Goal: Information Seeking & Learning: Learn about a topic

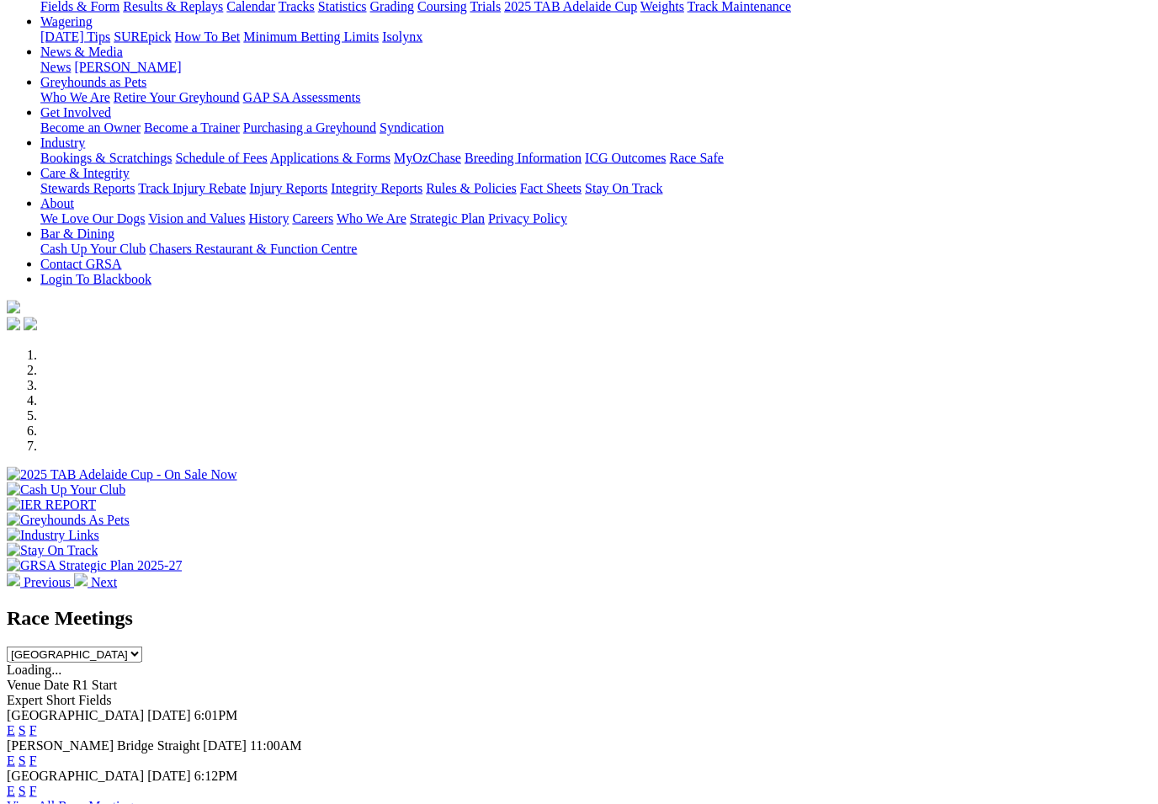
scroll to position [185, 0]
click at [37, 722] on link "F" at bounding box center [33, 729] width 8 height 14
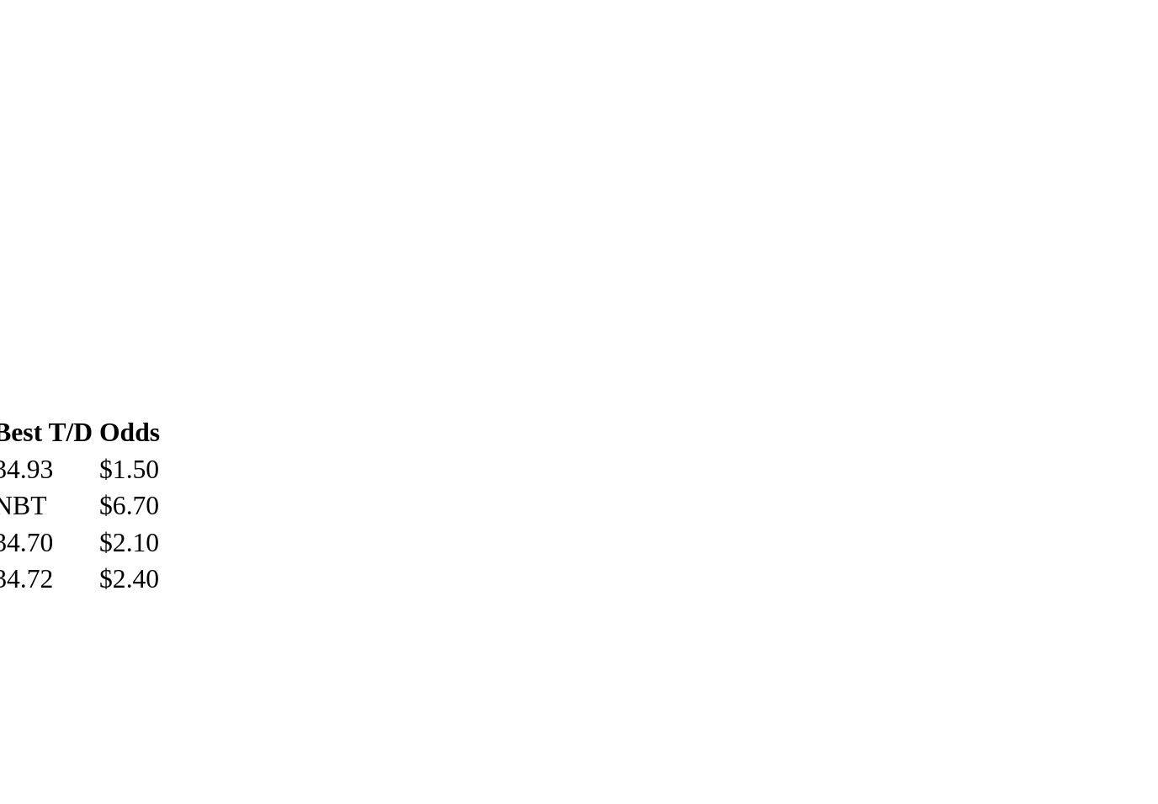
scroll to position [393, 0]
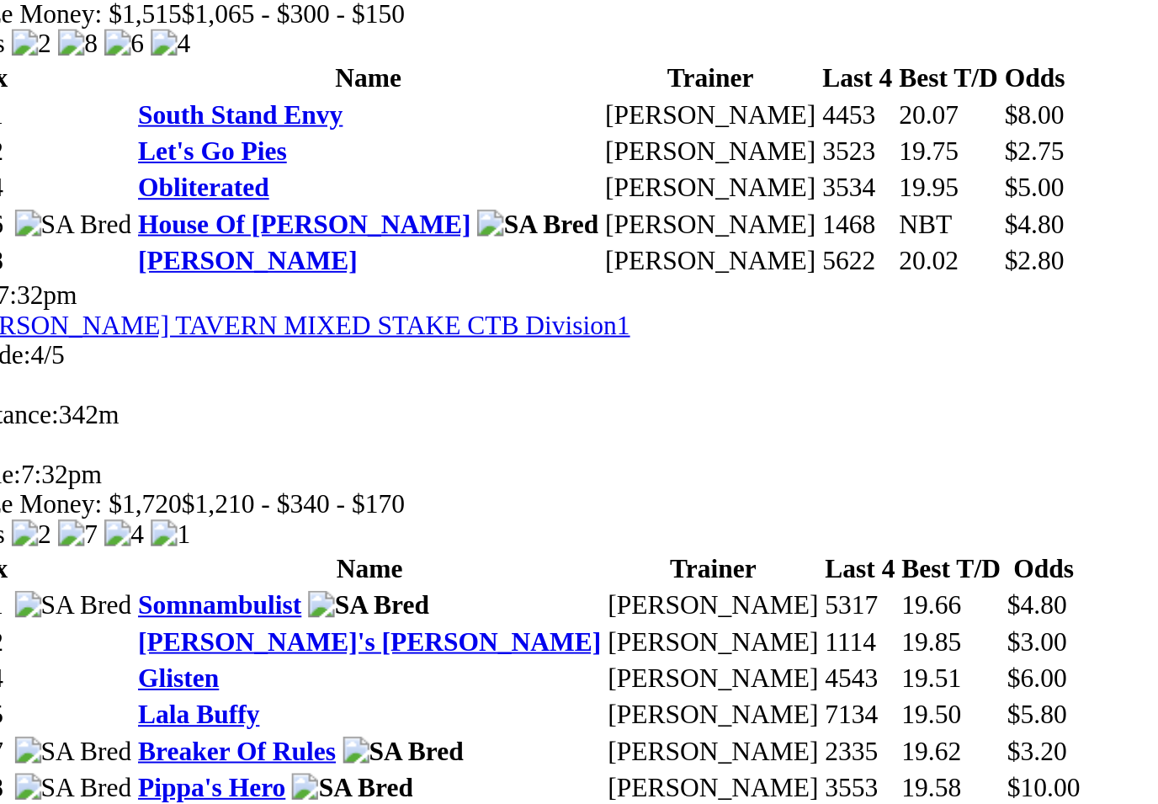
scroll to position [1357, 0]
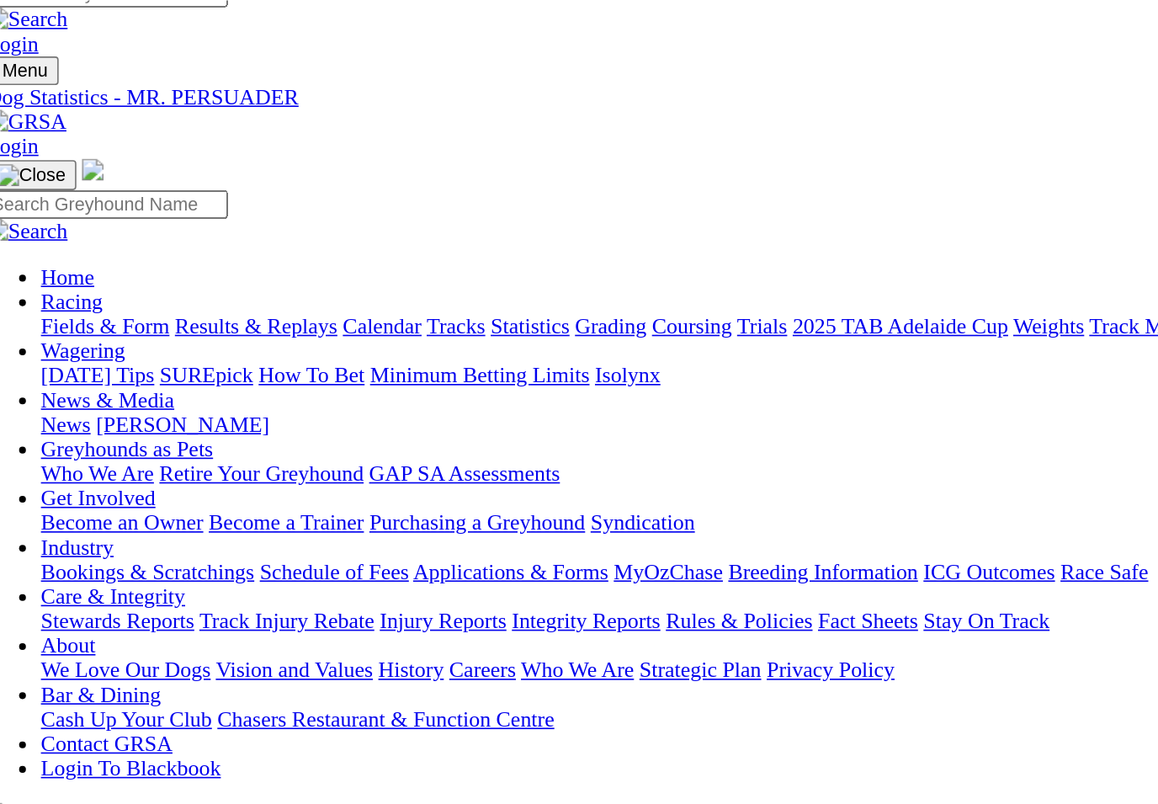
scroll to position [18, 0]
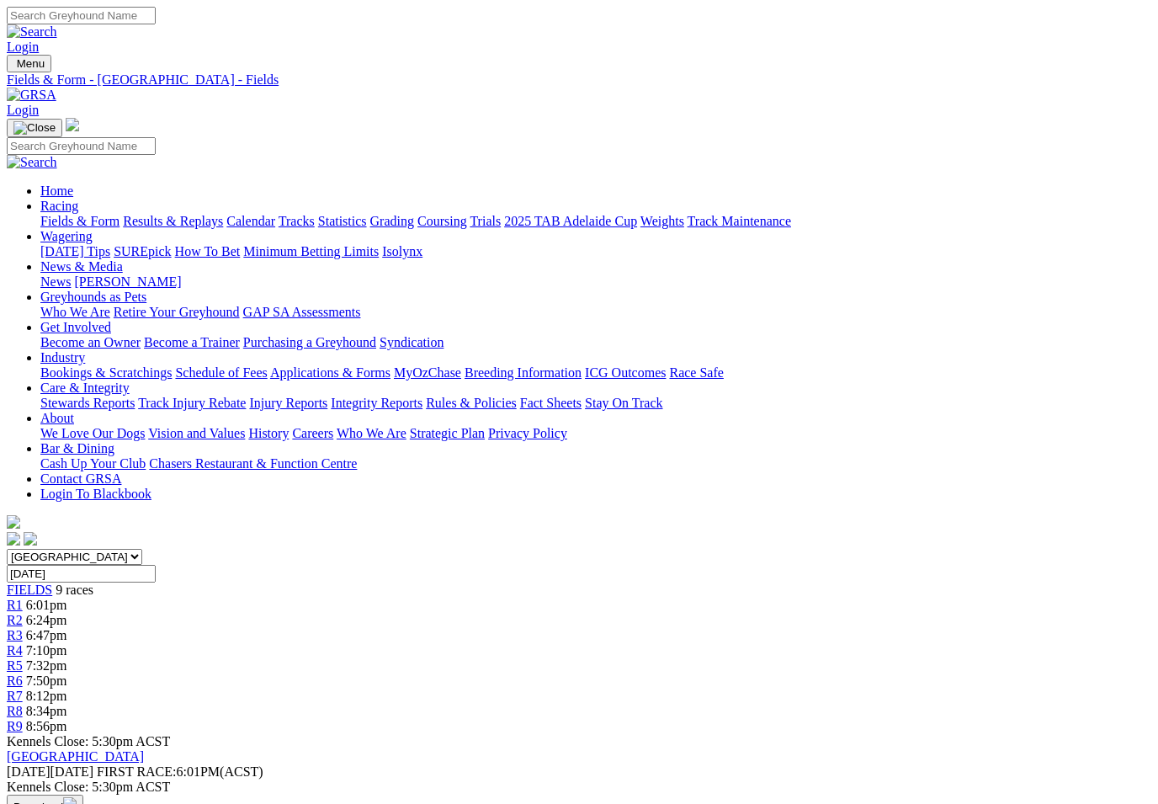
scroll to position [1754, 28]
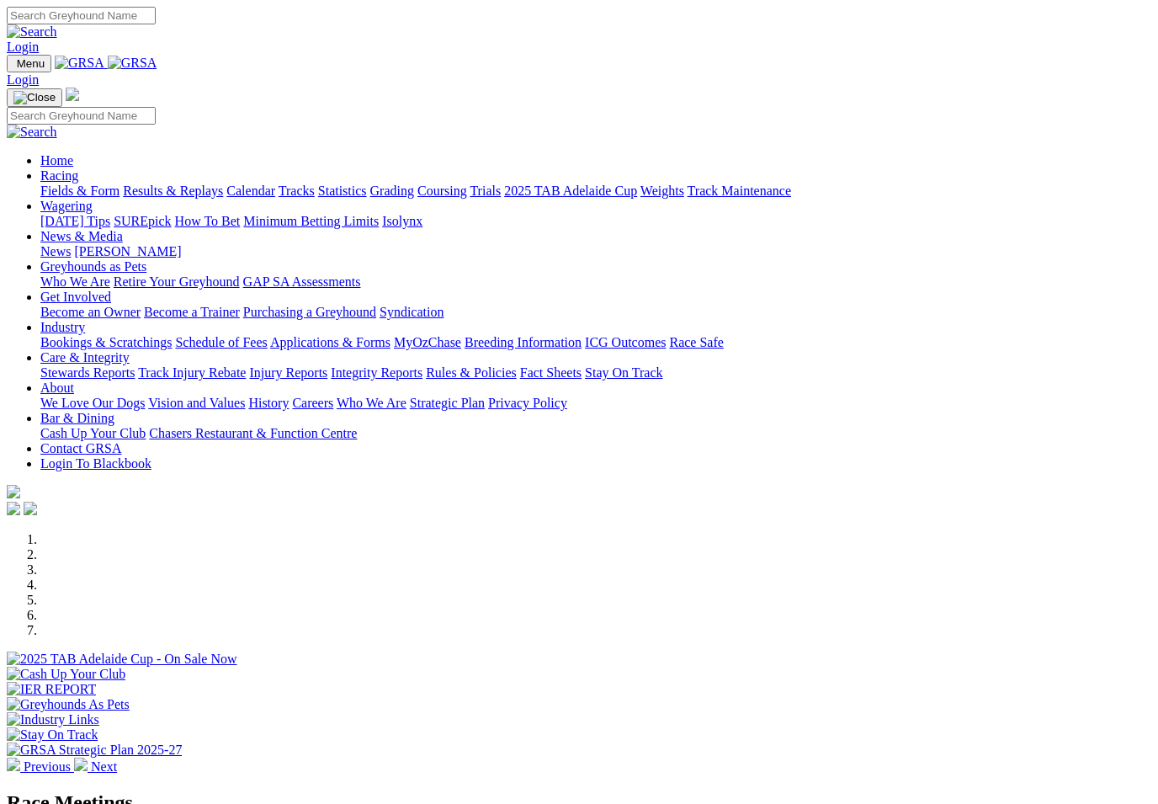
scroll to position [213, 0]
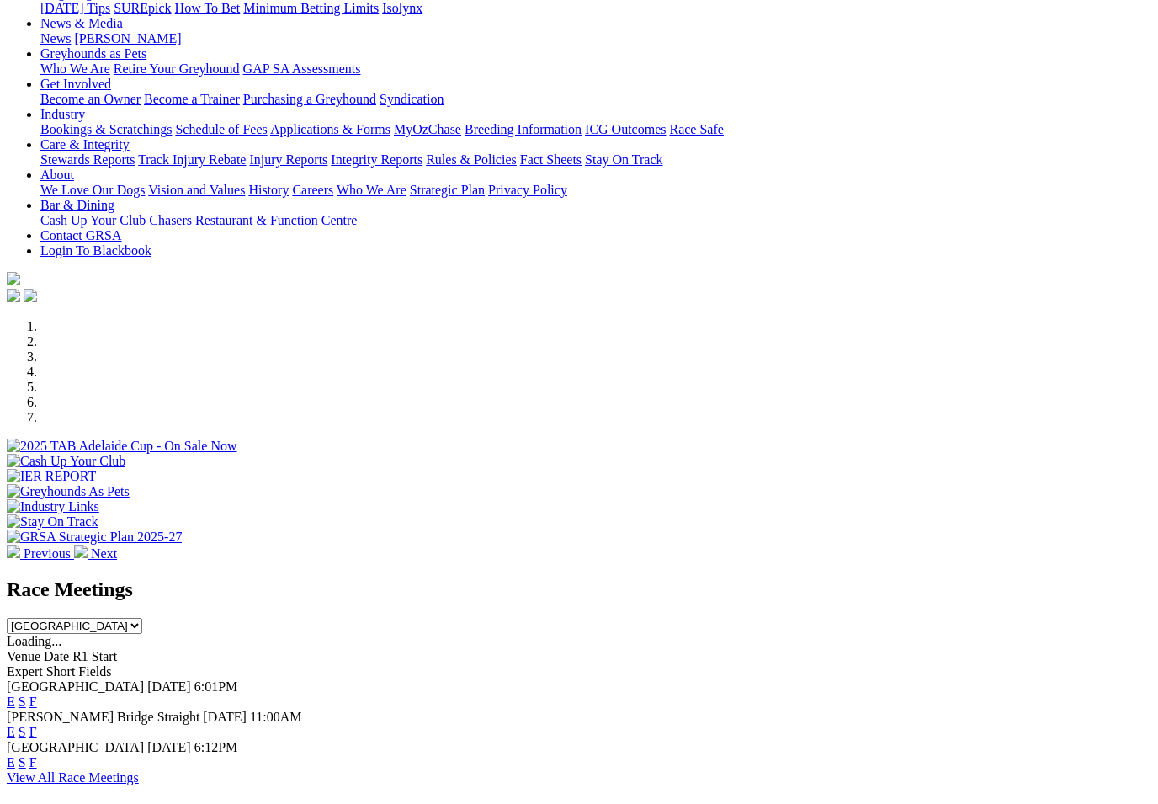
click at [37, 694] on link "F" at bounding box center [33, 701] width 8 height 14
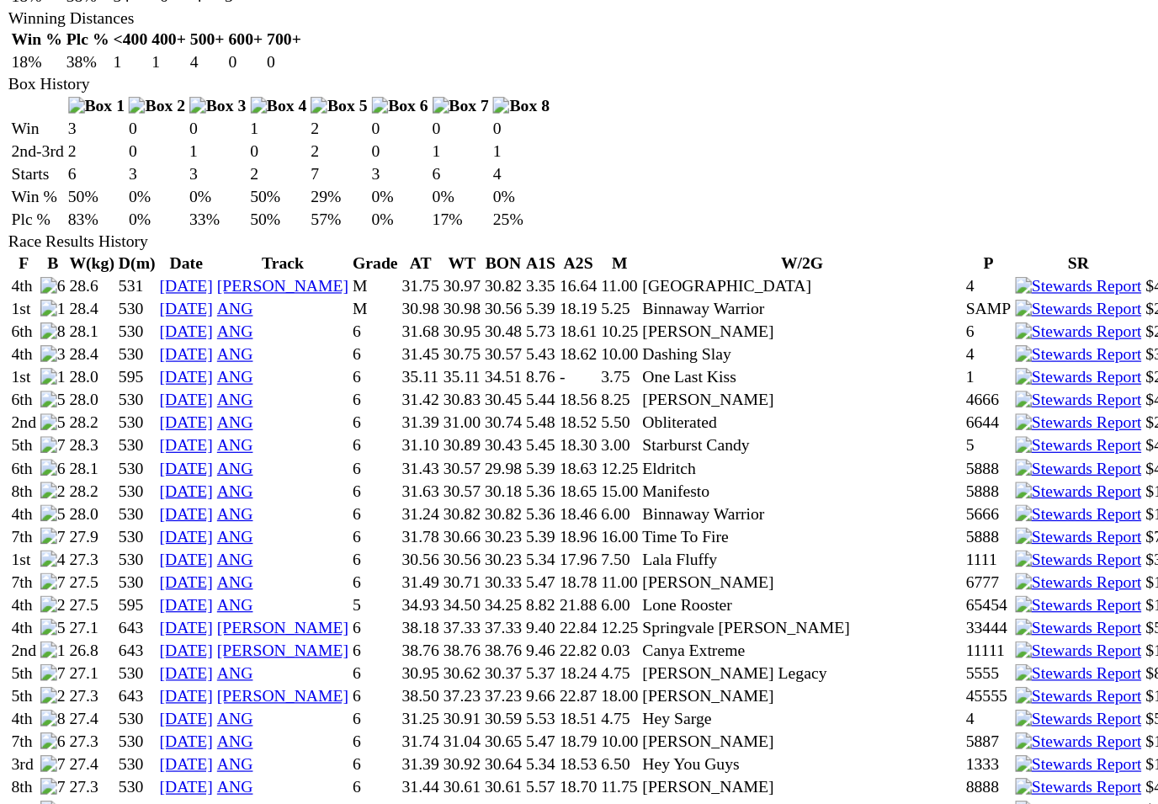
scroll to position [914, 0]
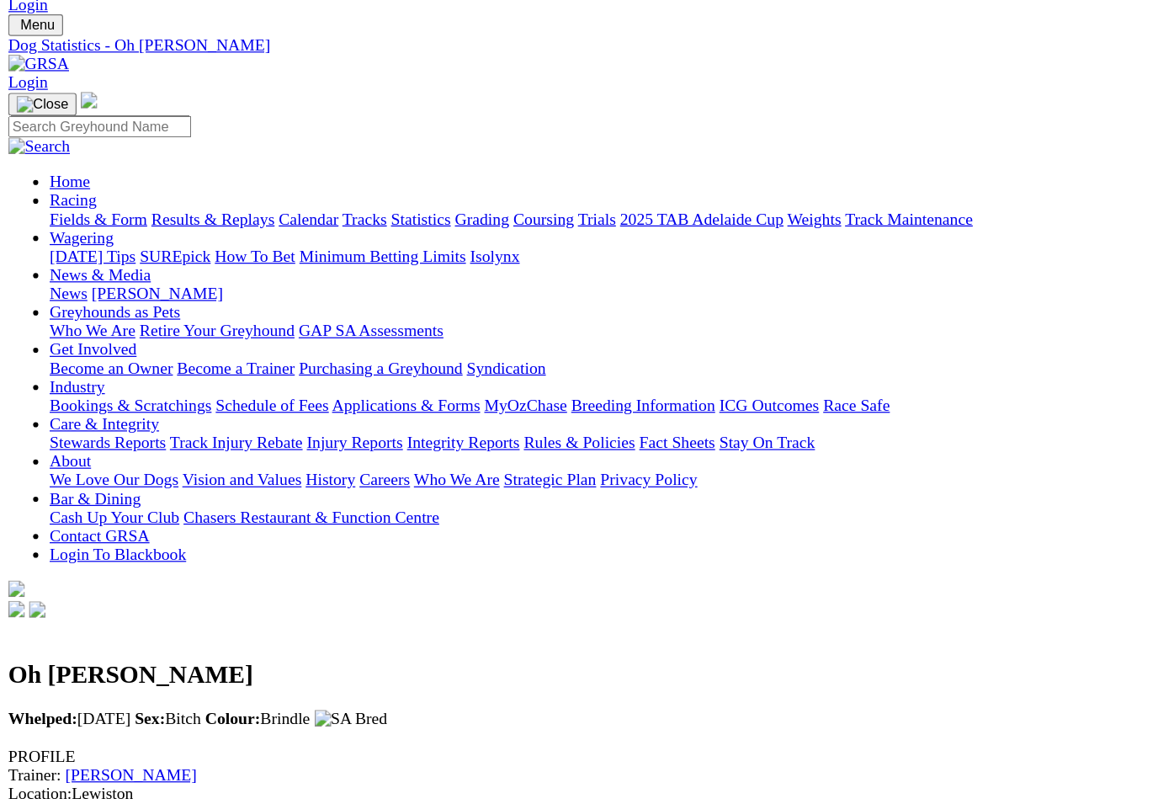
scroll to position [0, 0]
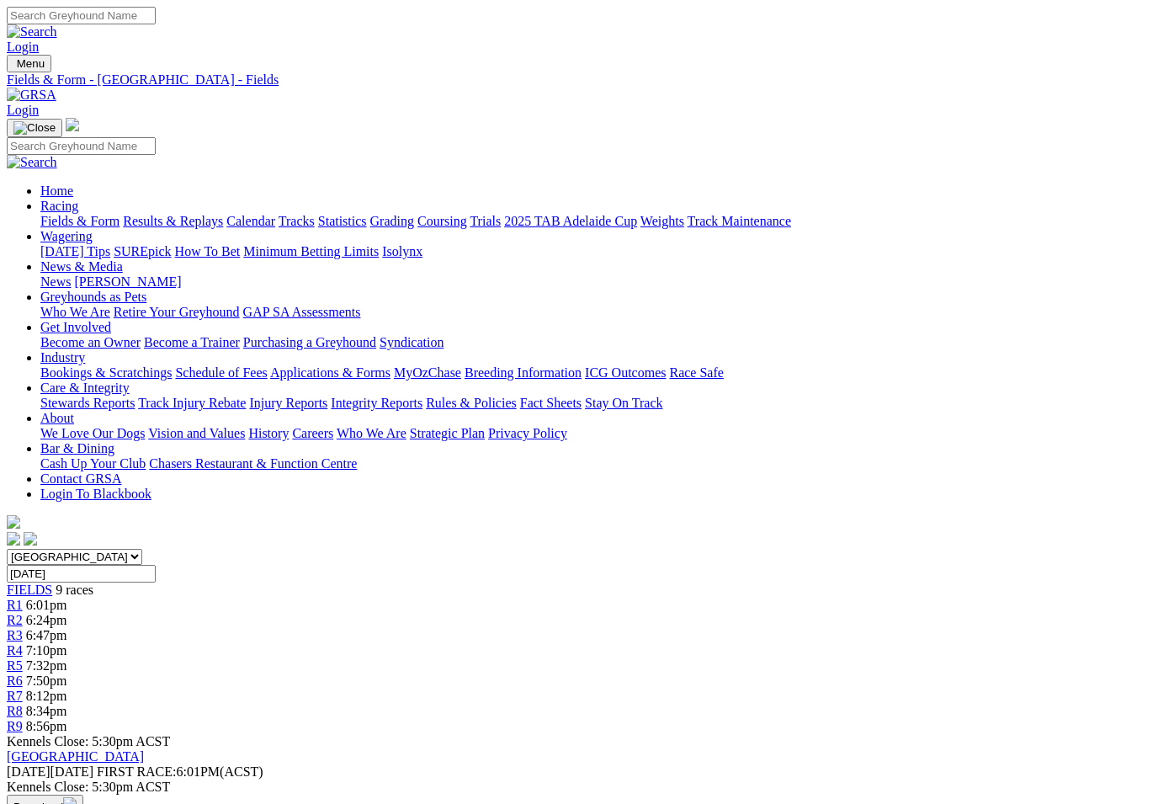
click at [221, 214] on link "Results & Replays" at bounding box center [173, 221] width 100 height 14
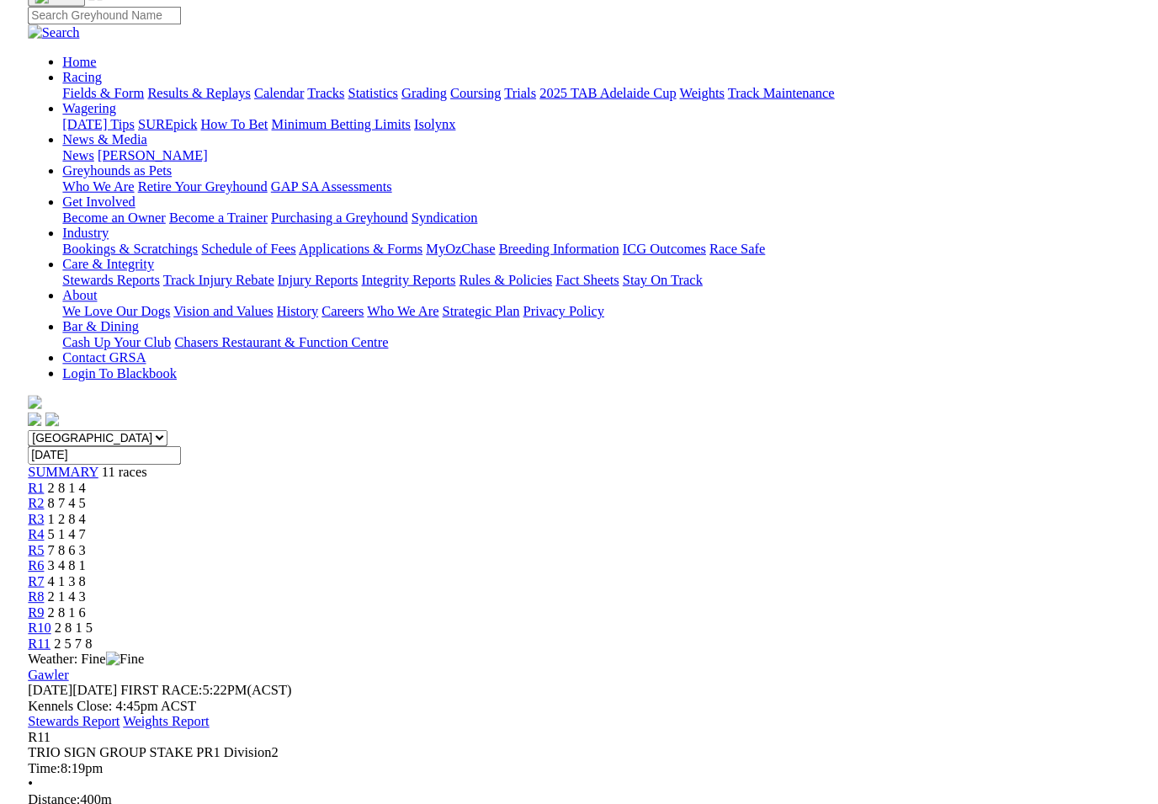
scroll to position [128, 0]
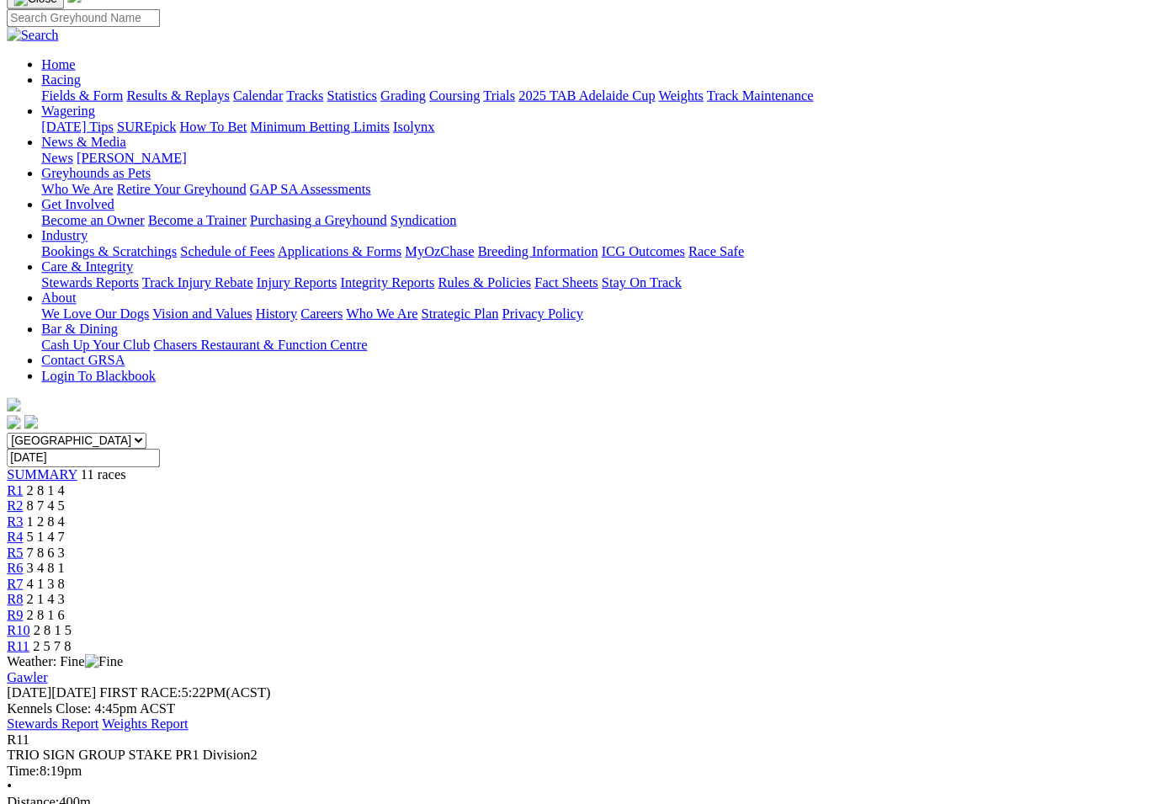
click at [29, 606] on span "R10" at bounding box center [18, 613] width 23 height 14
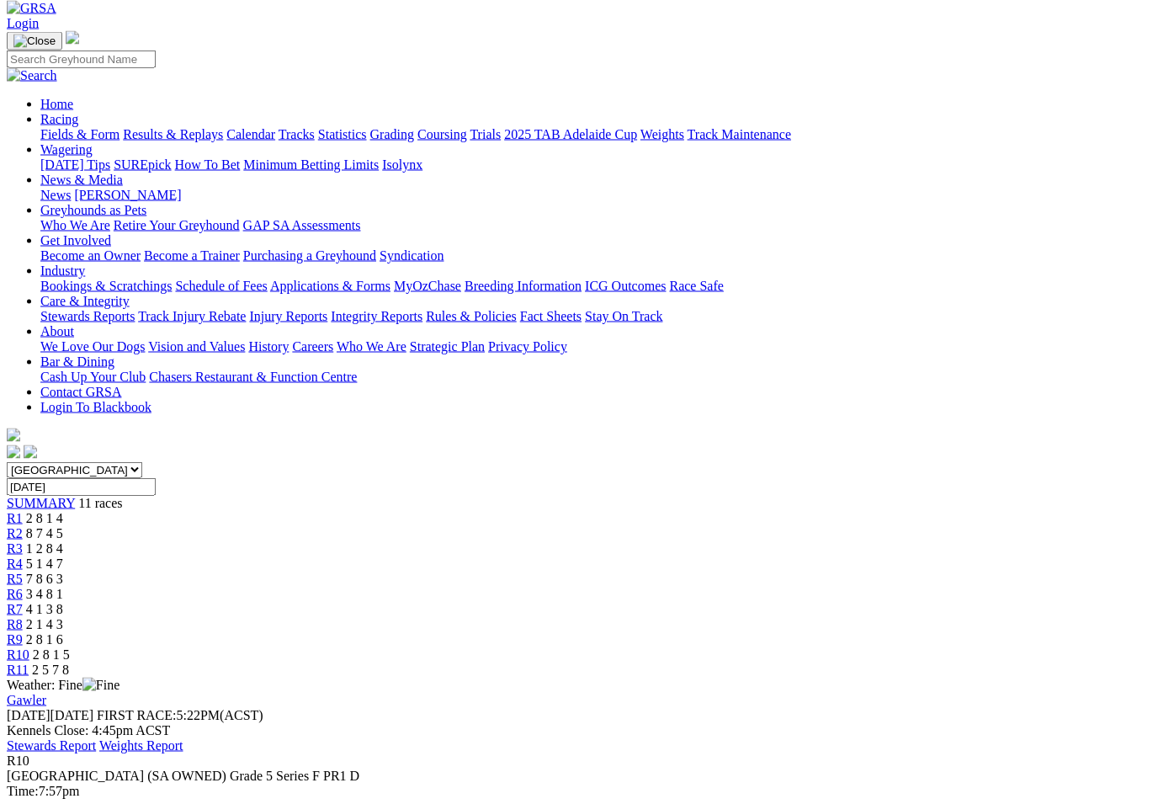
scroll to position [88, 0]
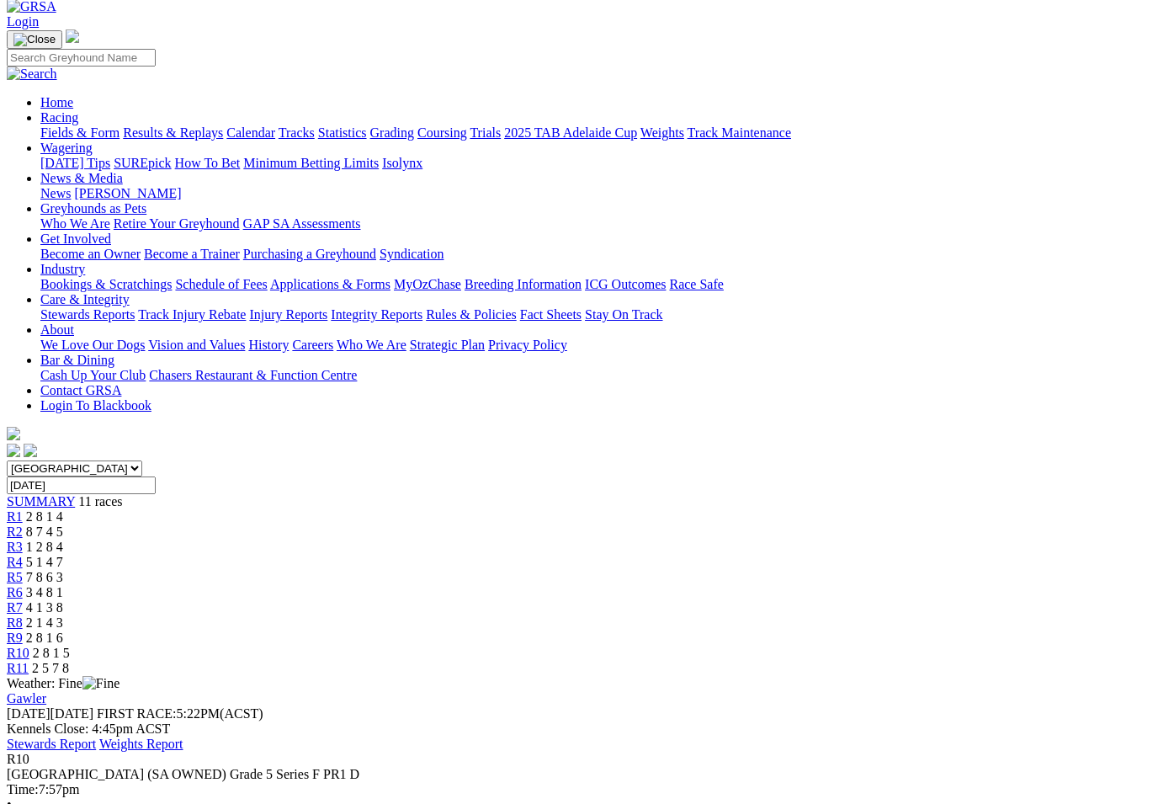
click at [23, 631] on span "R9" at bounding box center [15, 638] width 16 height 14
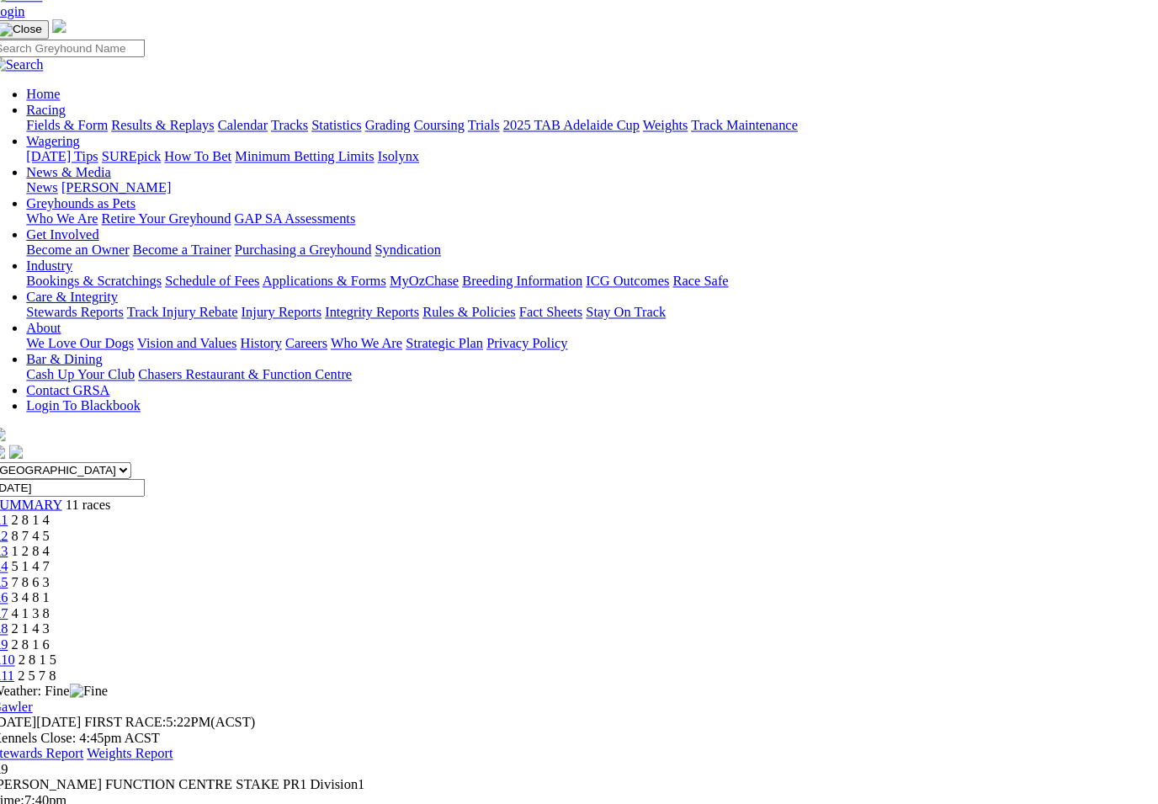
scroll to position [96, 0]
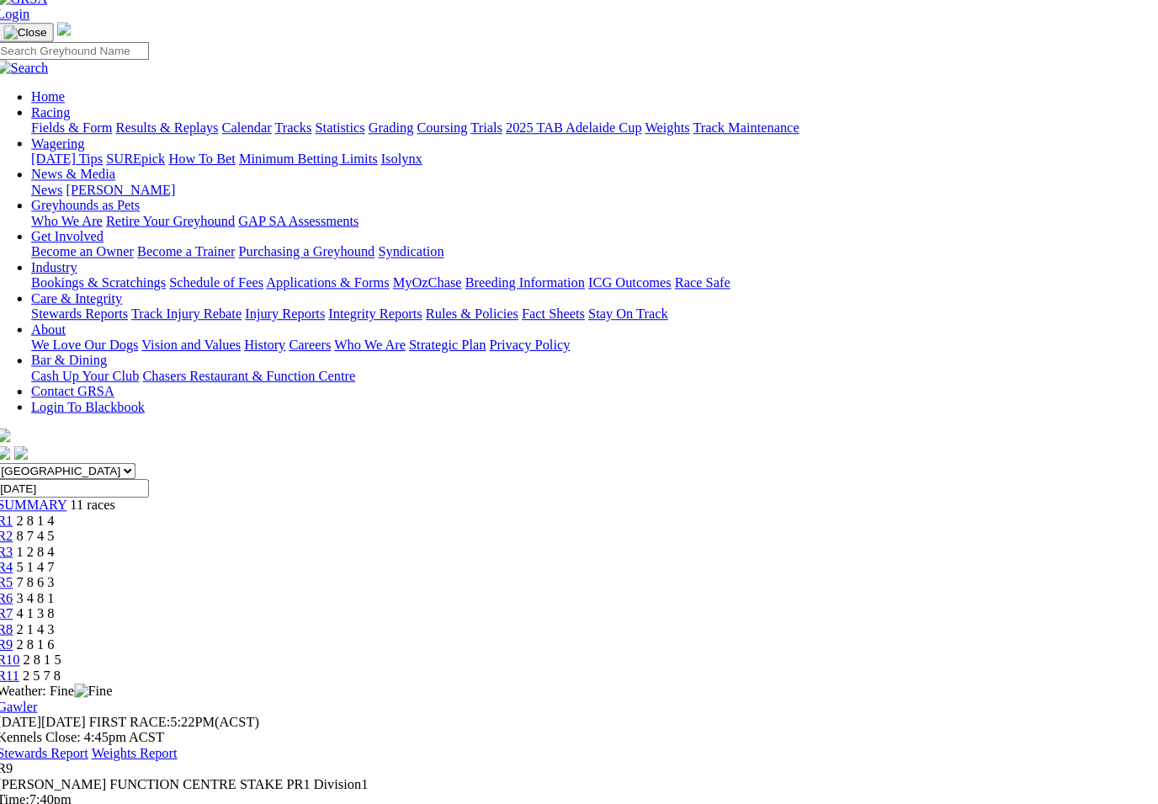
click at [23, 608] on link "R8" at bounding box center [15, 615] width 16 height 14
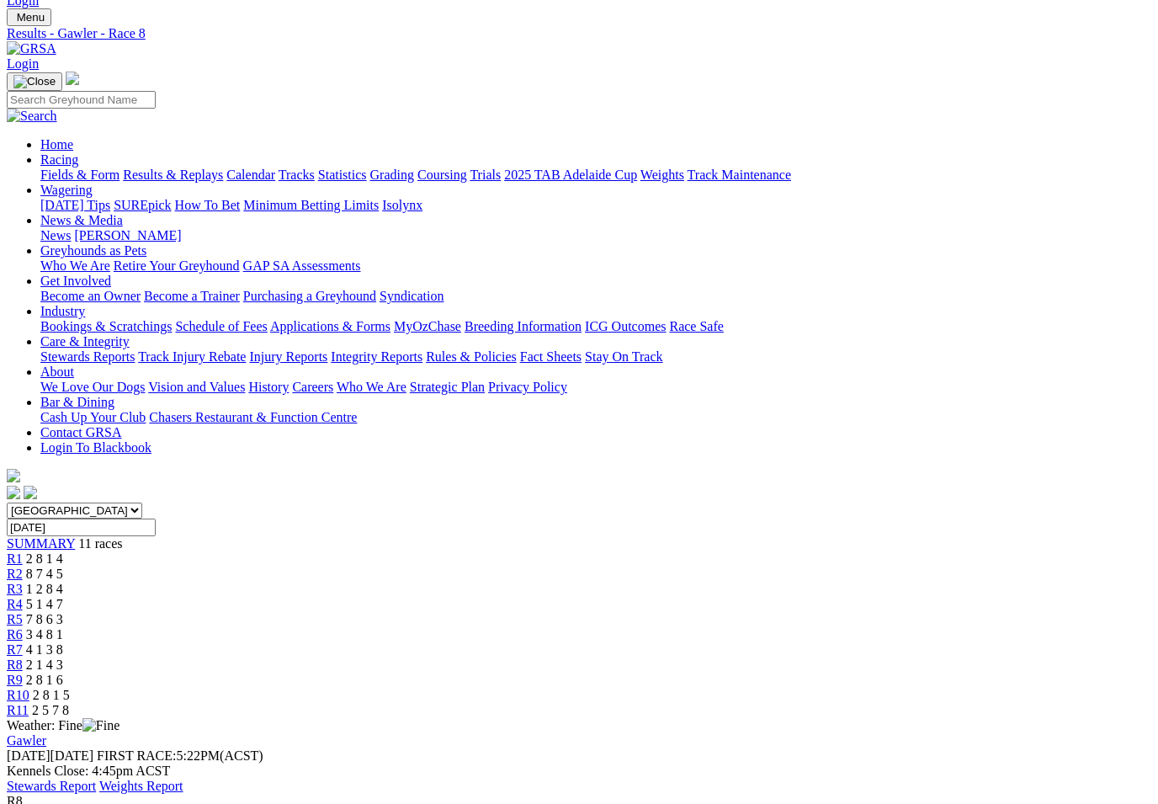
scroll to position [45, 0]
click at [63, 643] on span "4 1 3 8" at bounding box center [44, 650] width 37 height 14
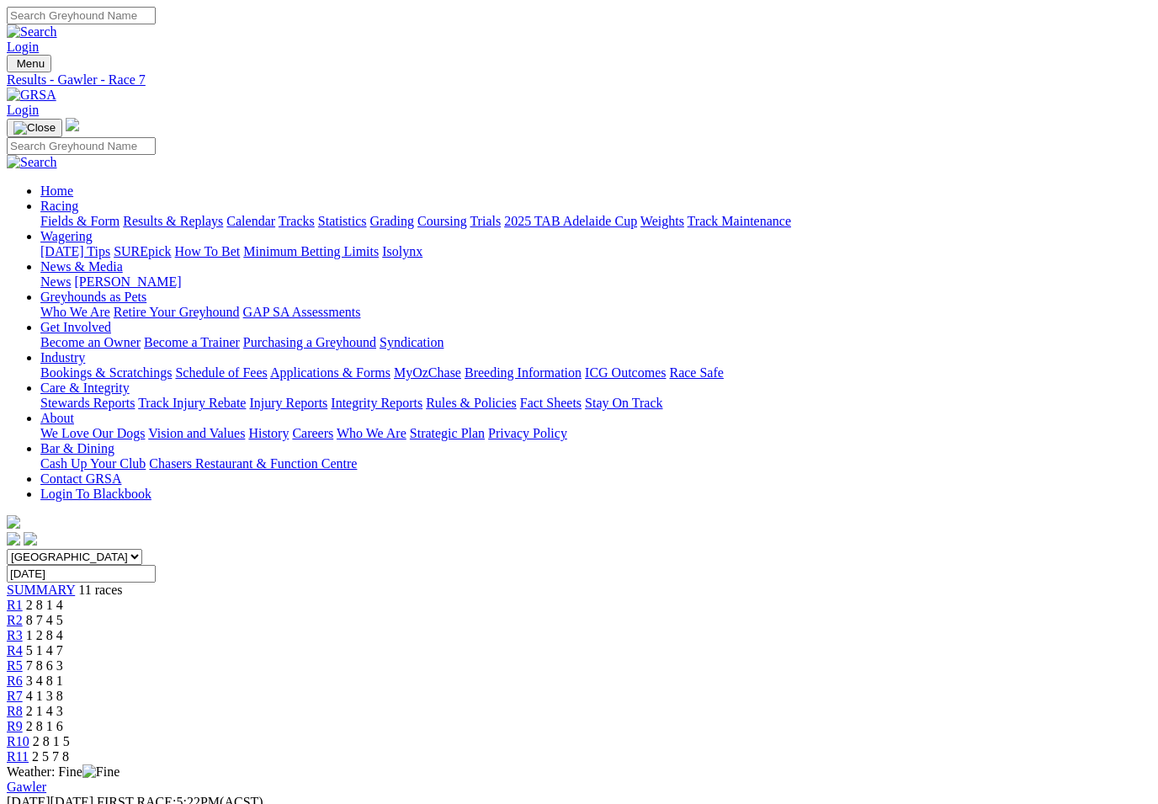
click at [63, 673] on span "3 4 8 1" at bounding box center [44, 680] width 37 height 14
click at [63, 628] on span "1 2 8 4" at bounding box center [44, 635] width 37 height 14
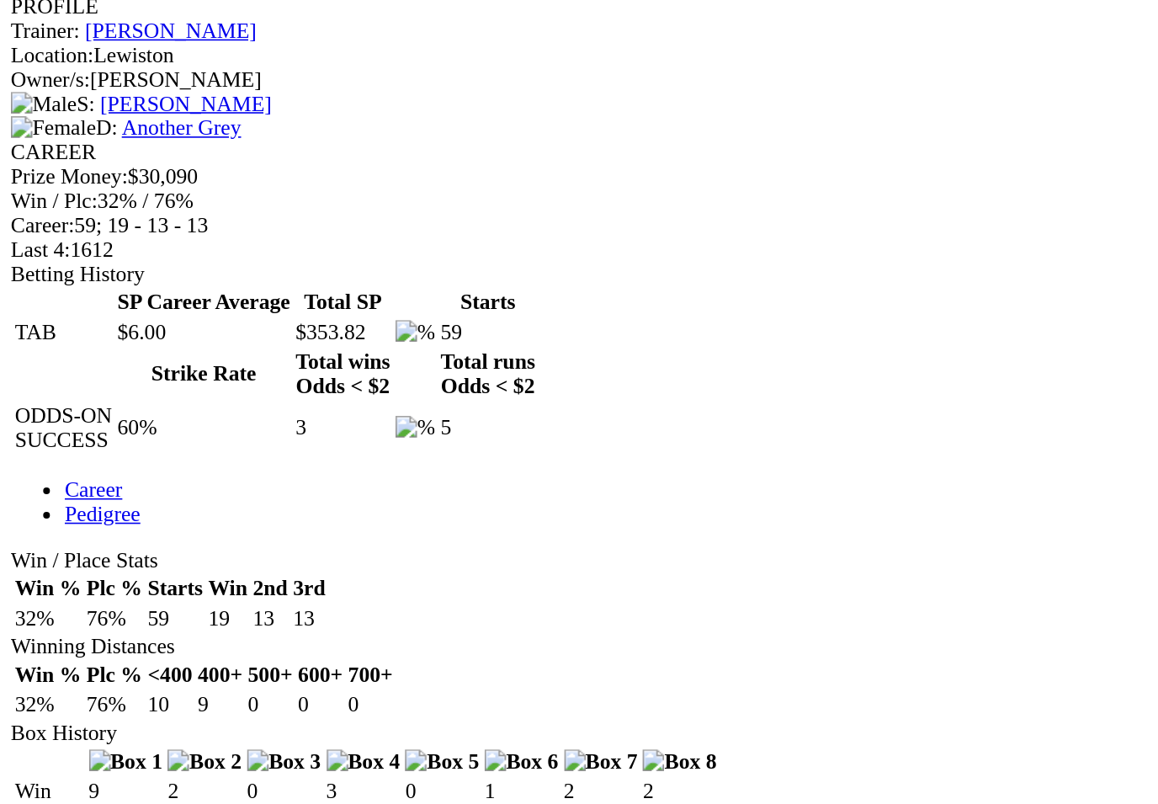
scroll to position [653, 0]
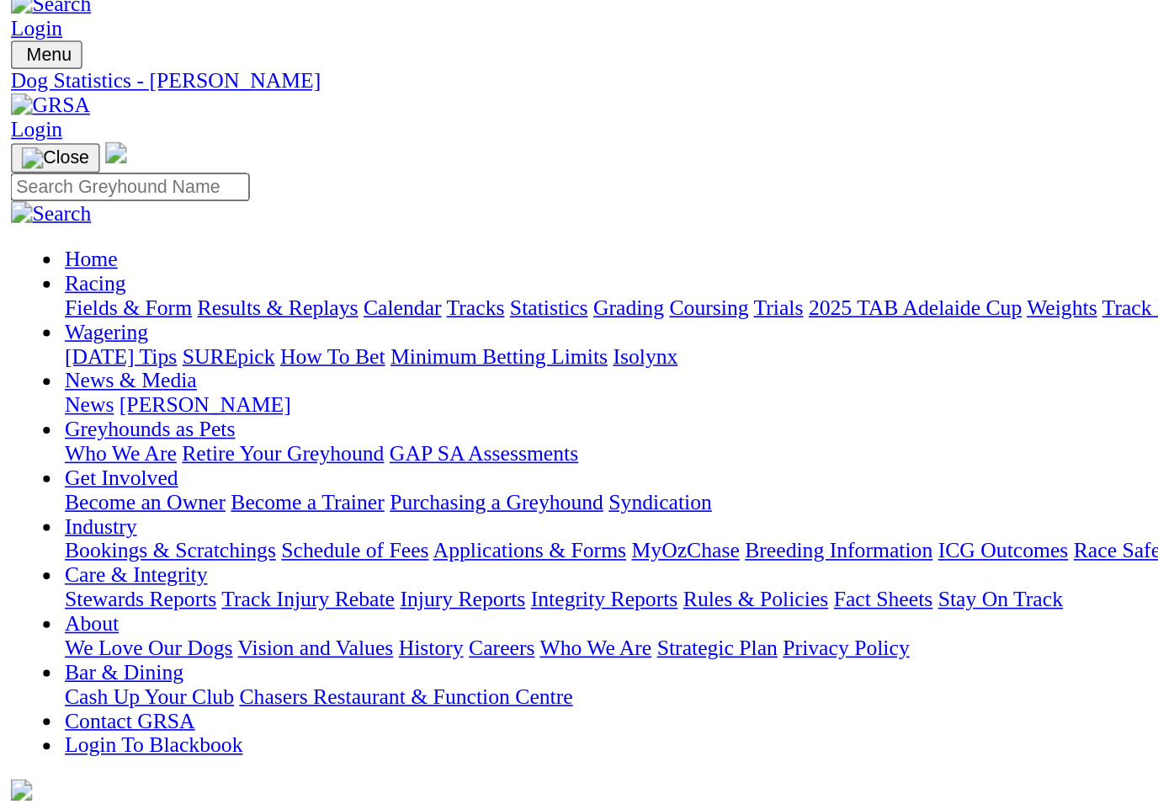
scroll to position [29, 0]
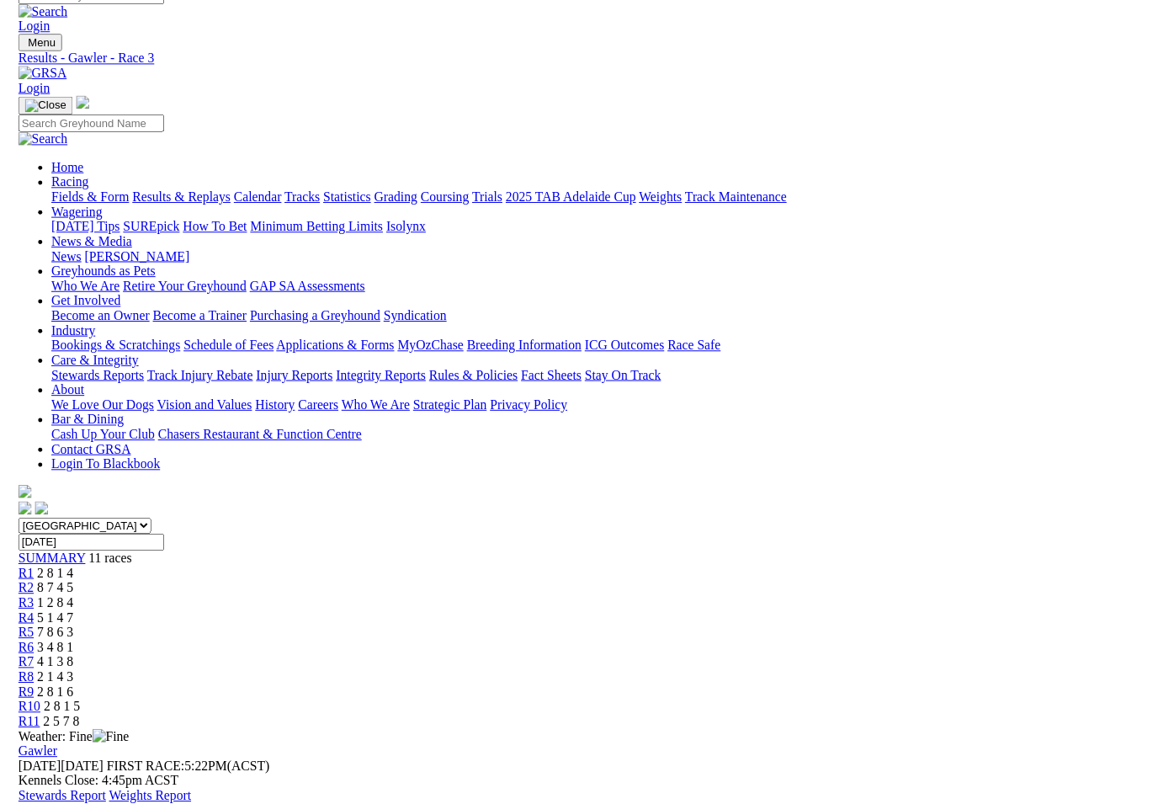
scroll to position [40, 1]
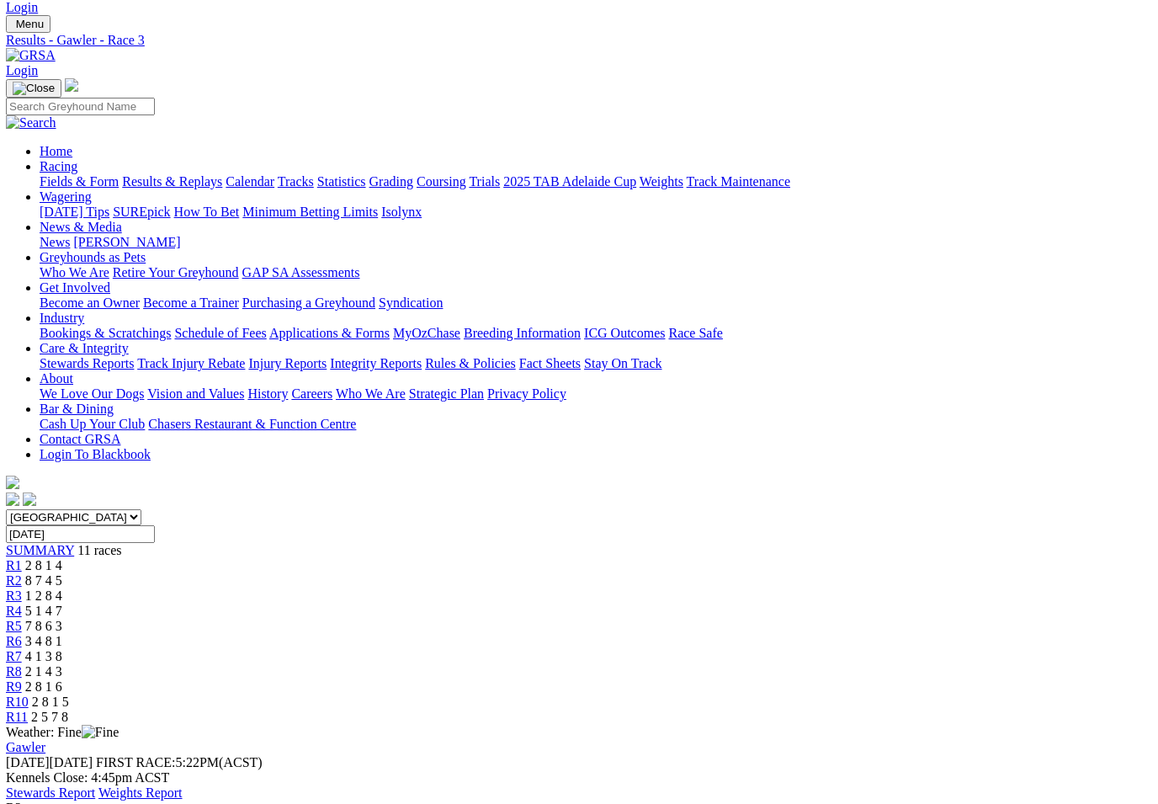
click at [28, 710] on span "R11" at bounding box center [17, 717] width 22 height 14
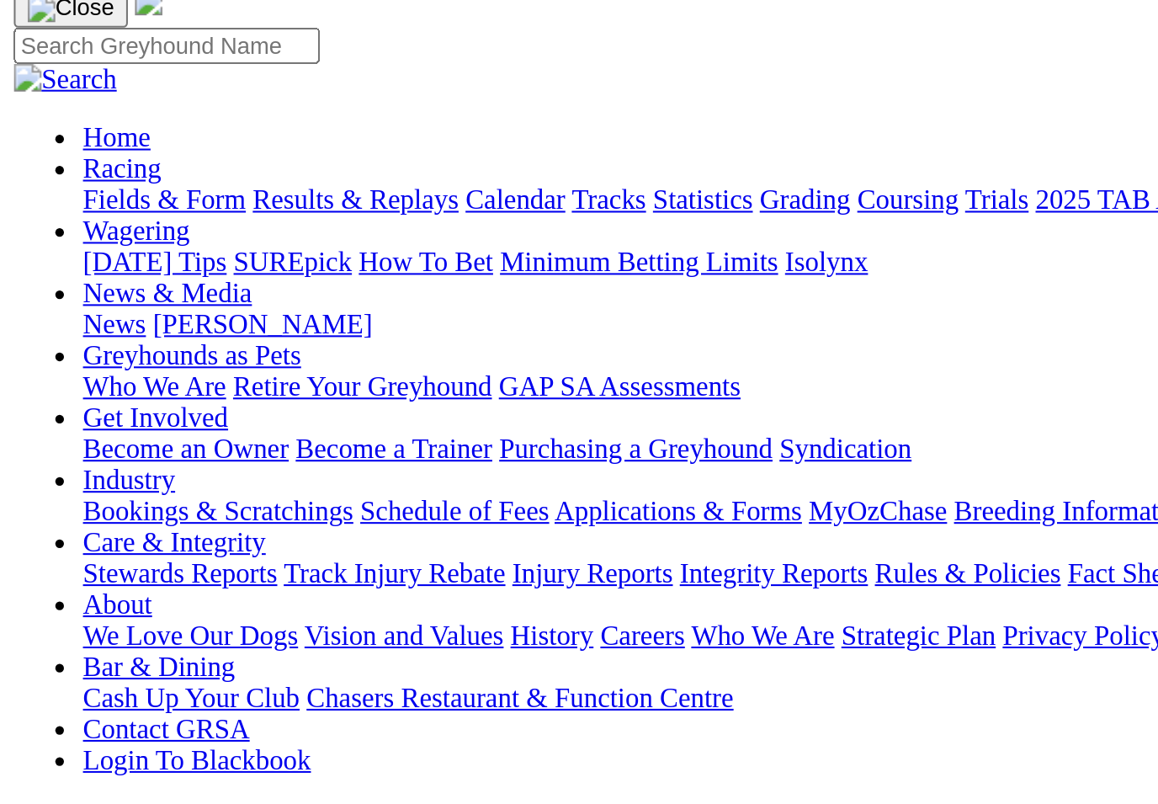
click at [500, 742] on div "CAREER Prize Money: $30,090 Win / Plc: 32% / 76% Career: 59; 19 - 13 - 13 Last …" at bounding box center [579, 780] width 1145 height 76
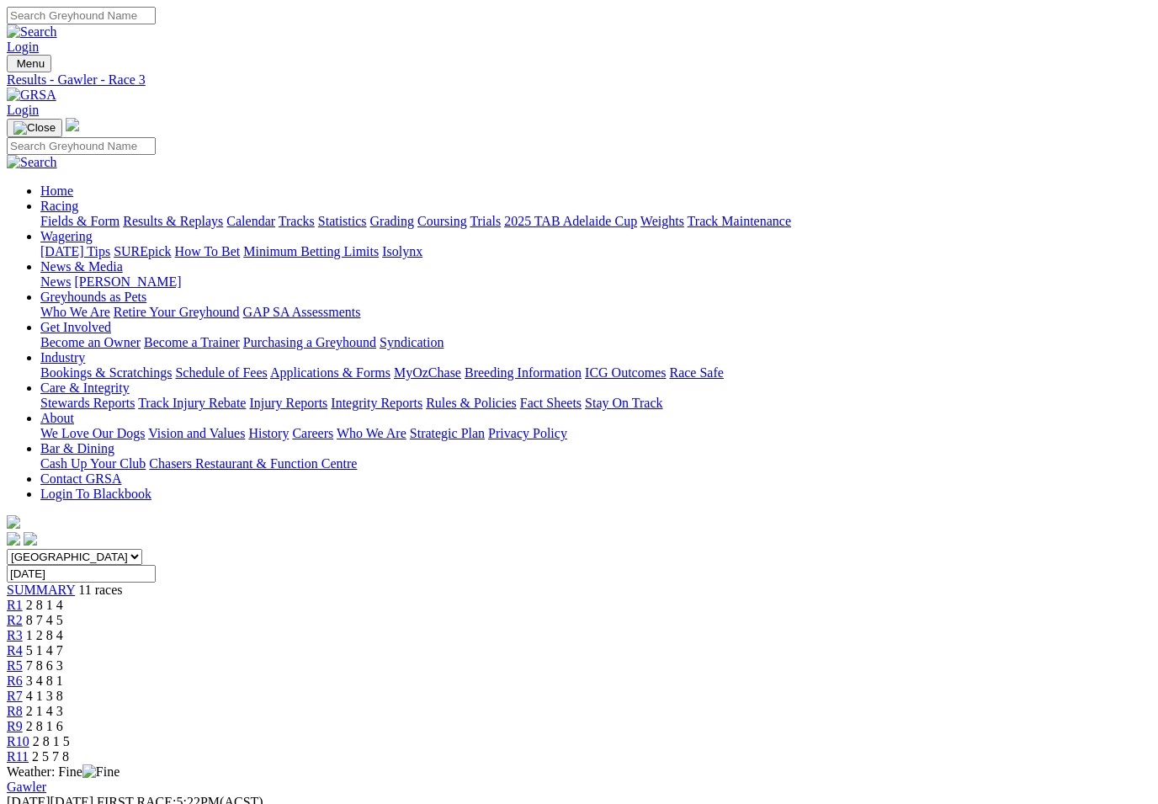
scroll to position [40, 1]
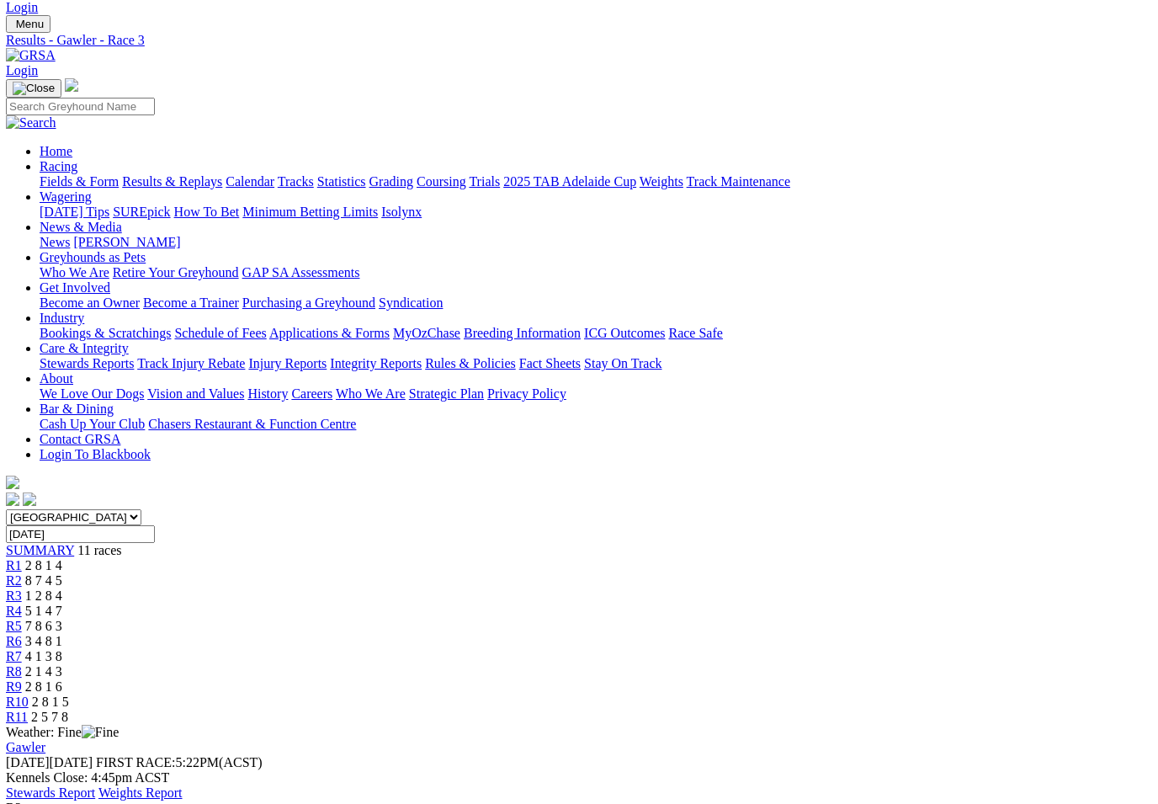
click at [28, 710] on span "R11" at bounding box center [17, 717] width 22 height 14
